Goal: Find specific page/section: Find specific page/section

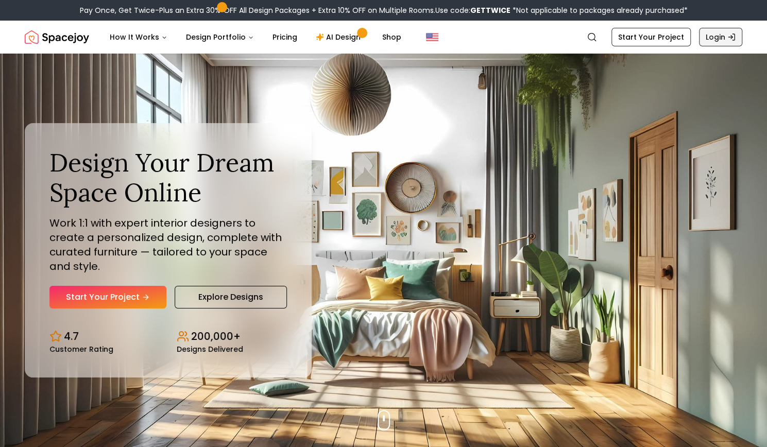
click at [727, 35] on link "Login" at bounding box center [720, 37] width 43 height 19
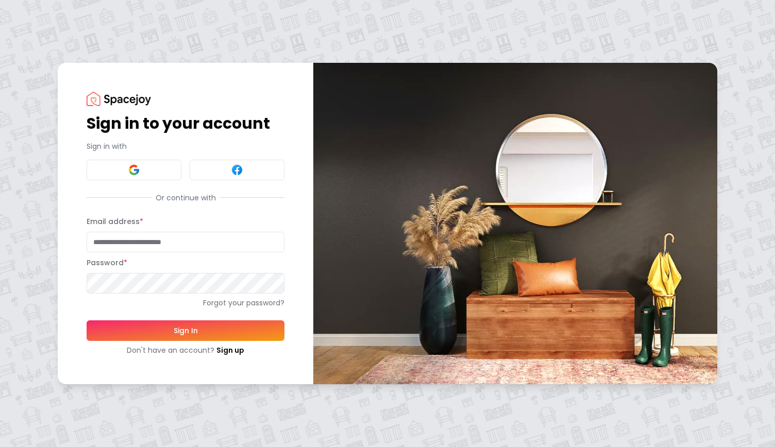
click at [153, 234] on input "Email address *" at bounding box center [186, 242] width 198 height 21
type input "**********"
click at [87, 320] on button "Sign In" at bounding box center [186, 330] width 198 height 21
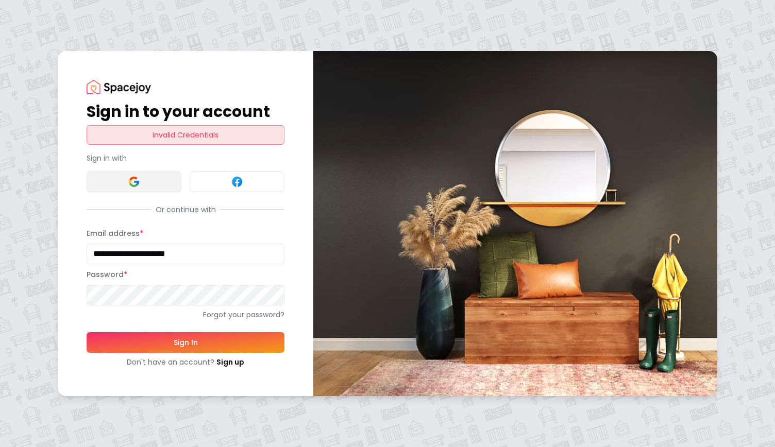
click at [128, 172] on button at bounding box center [134, 182] width 95 height 21
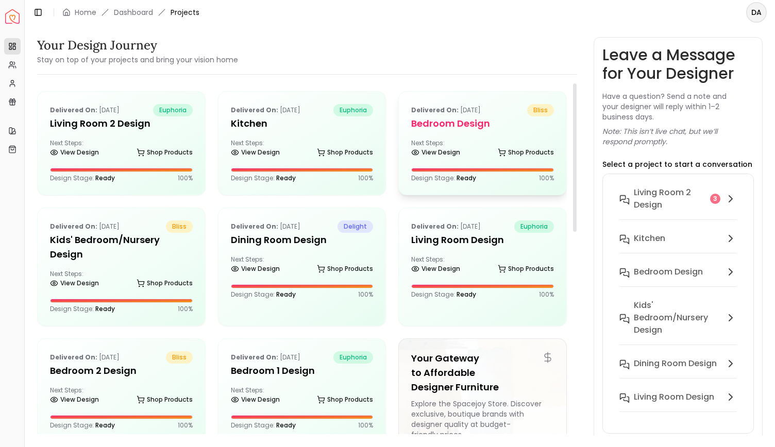
click at [480, 128] on h5 "Bedroom Design" at bounding box center [482, 123] width 143 height 14
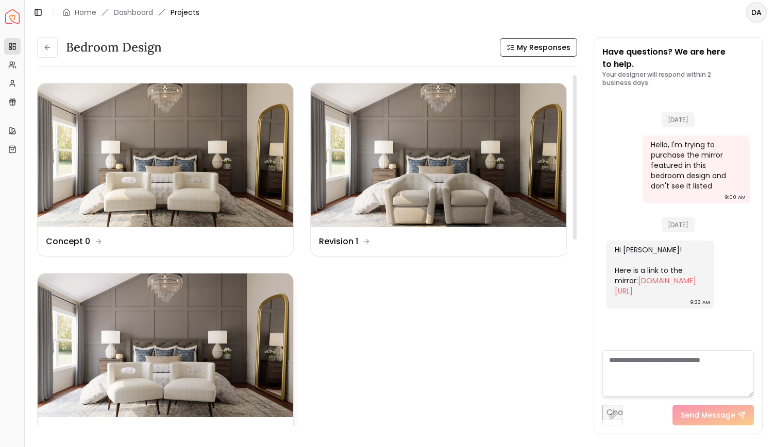
click at [251, 313] on img at bounding box center [166, 346] width 256 height 144
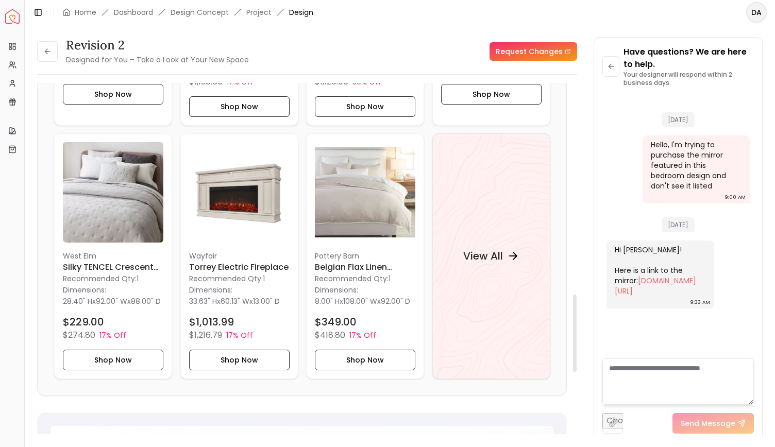
scroll to position [960, 0]
click at [515, 257] on icon at bounding box center [515, 256] width 12 height 12
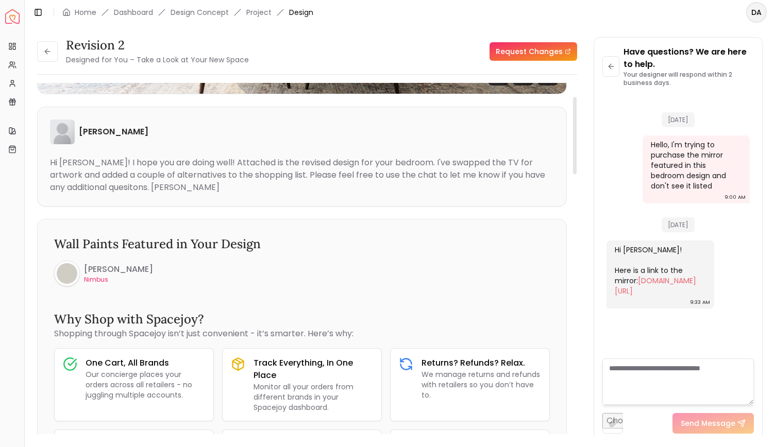
scroll to position [0, 0]
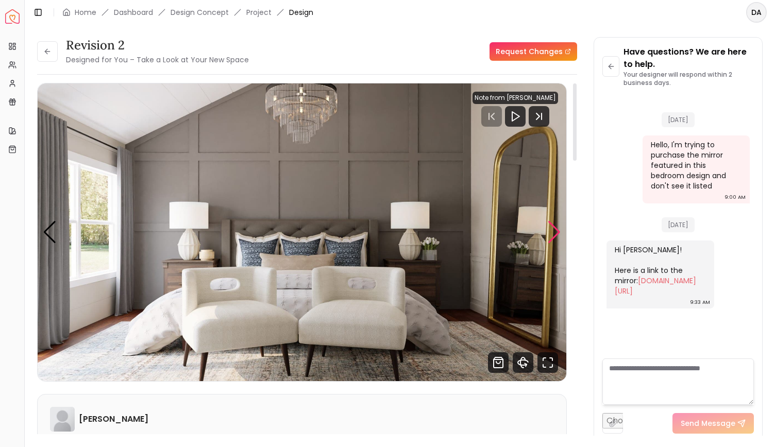
click at [553, 241] on div "Next slide" at bounding box center [554, 232] width 14 height 23
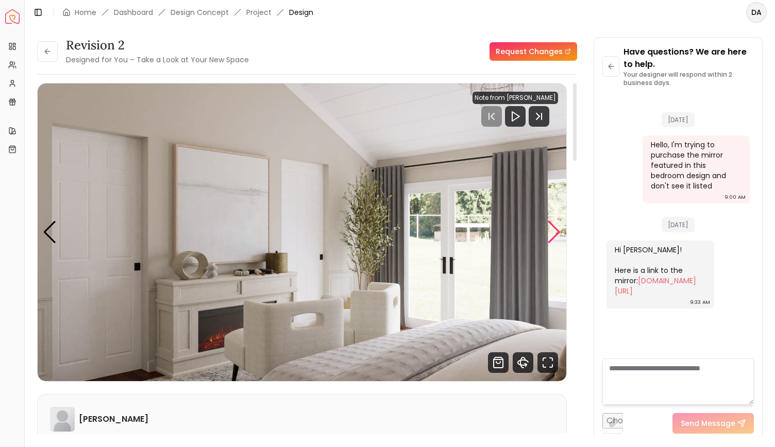
click at [554, 241] on div "Next slide" at bounding box center [554, 232] width 14 height 23
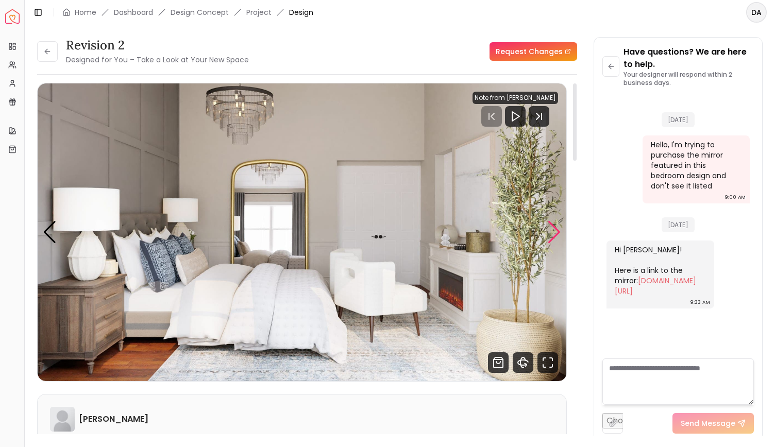
click at [554, 241] on div "Next slide" at bounding box center [554, 232] width 14 height 23
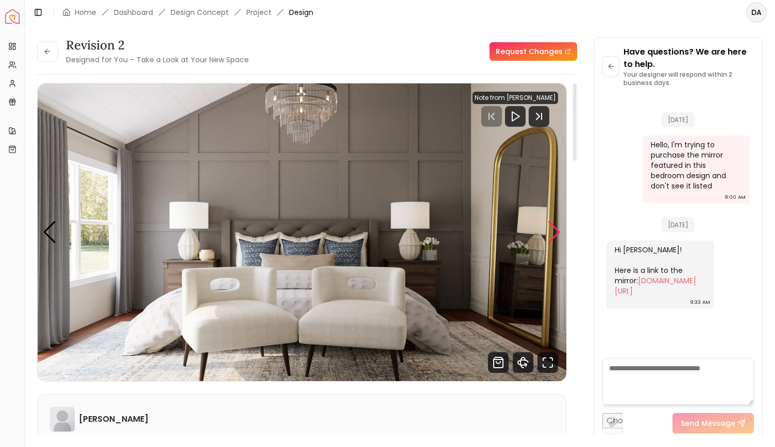
click at [554, 241] on div "Next slide" at bounding box center [554, 232] width 14 height 23
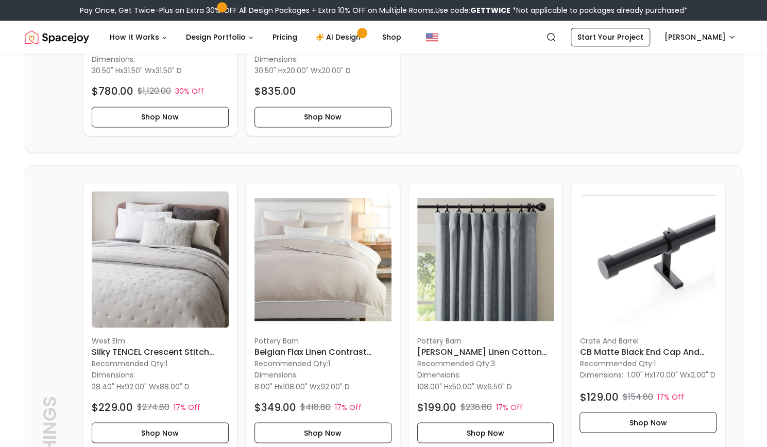
scroll to position [779, 0]
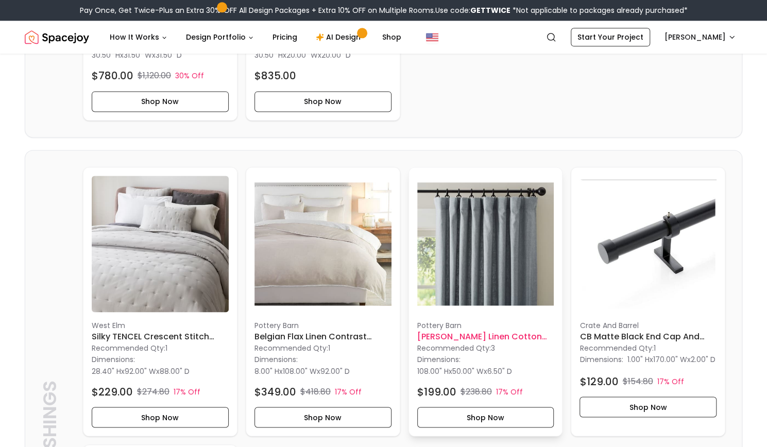
click at [488, 290] on img at bounding box center [485, 244] width 137 height 137
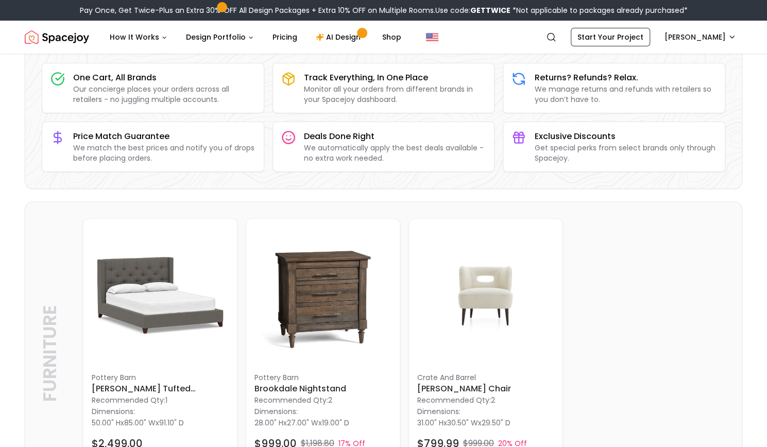
scroll to position [0, 0]
